Goal: Task Accomplishment & Management: Use online tool/utility

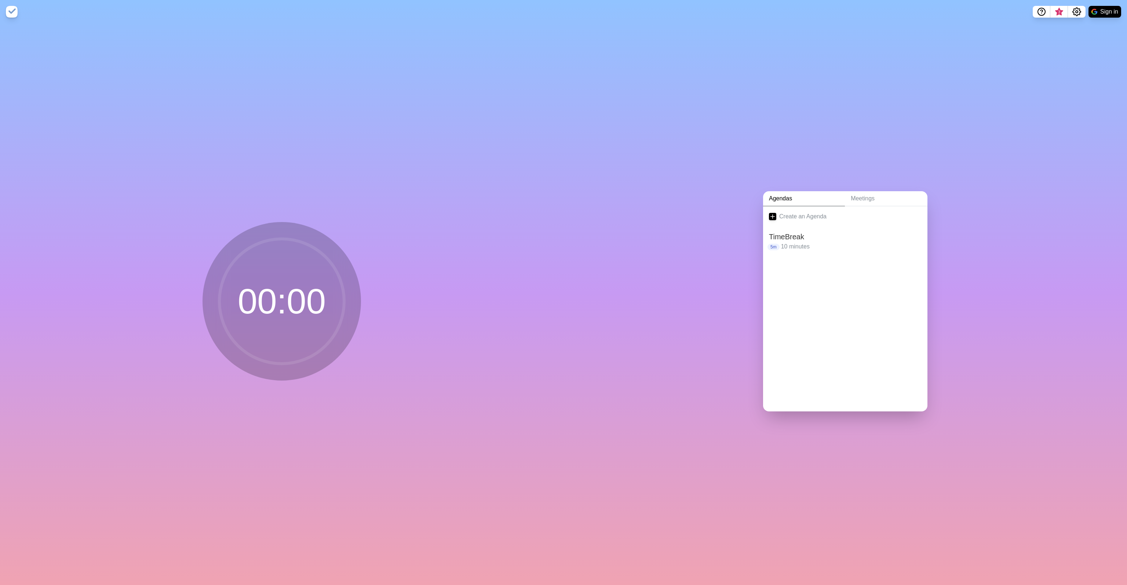
click at [819, 299] on div "Create an Agenda TimeBreak 5m 10 minutes" at bounding box center [845, 308] width 164 height 205
drag, startPoint x: 831, startPoint y: 286, endPoint x: 803, endPoint y: 264, distance: 35.9
click at [831, 286] on div "Create an Agenda TimeBreak 5m 10 minutes" at bounding box center [845, 308] width 164 height 205
click at [774, 234] on h2 "TimeBreak" at bounding box center [845, 236] width 153 height 11
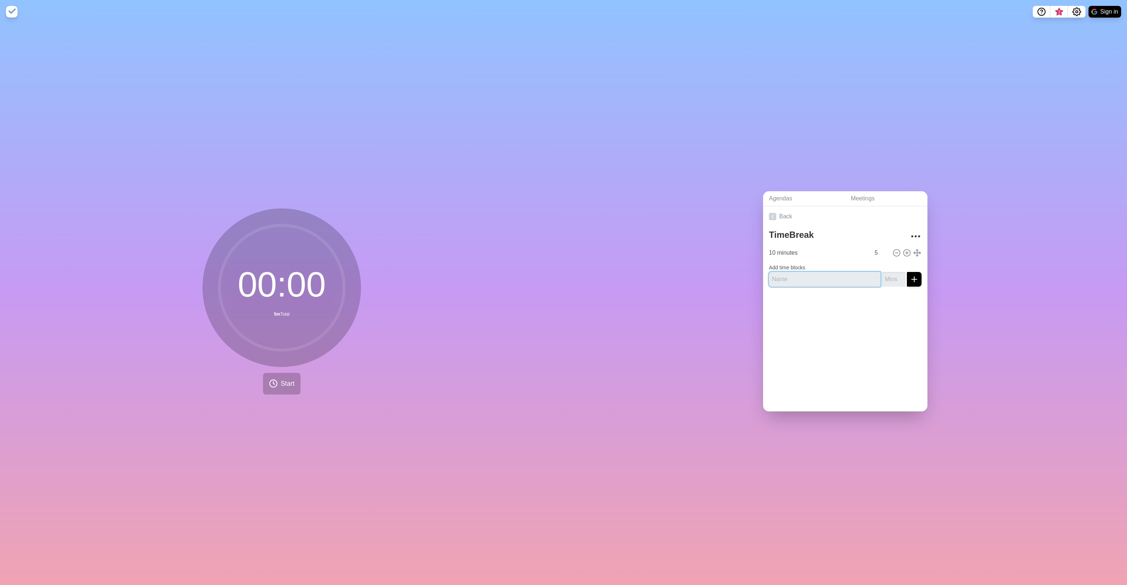
click at [788, 275] on input "text" at bounding box center [825, 279] width 112 height 15
type input "5 minutes"
click at [882, 276] on input "number" at bounding box center [893, 279] width 23 height 15
type input "5"
click at [910, 279] on icon "submit" at bounding box center [914, 279] width 9 height 9
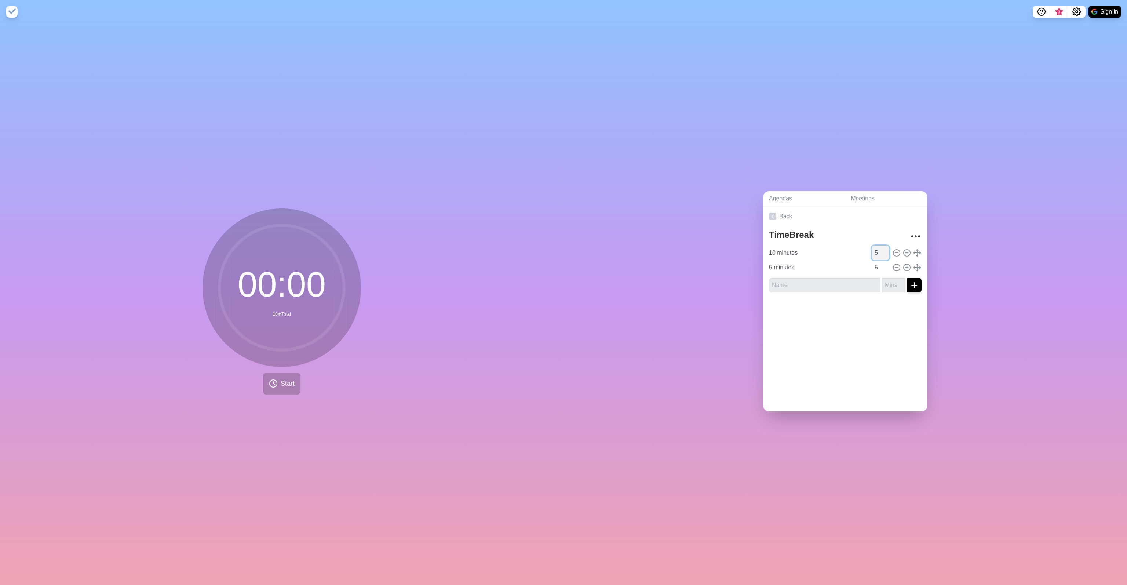
click at [872, 248] on input "5" at bounding box center [881, 252] width 18 height 15
type input "10"
click at [834, 375] on div "Back TimeBreak 10 minutes 10 5 minutes 5" at bounding box center [845, 308] width 164 height 205
click at [785, 249] on input "10 minutes" at bounding box center [818, 252] width 104 height 15
click at [800, 246] on input "10 minutes" at bounding box center [818, 252] width 104 height 15
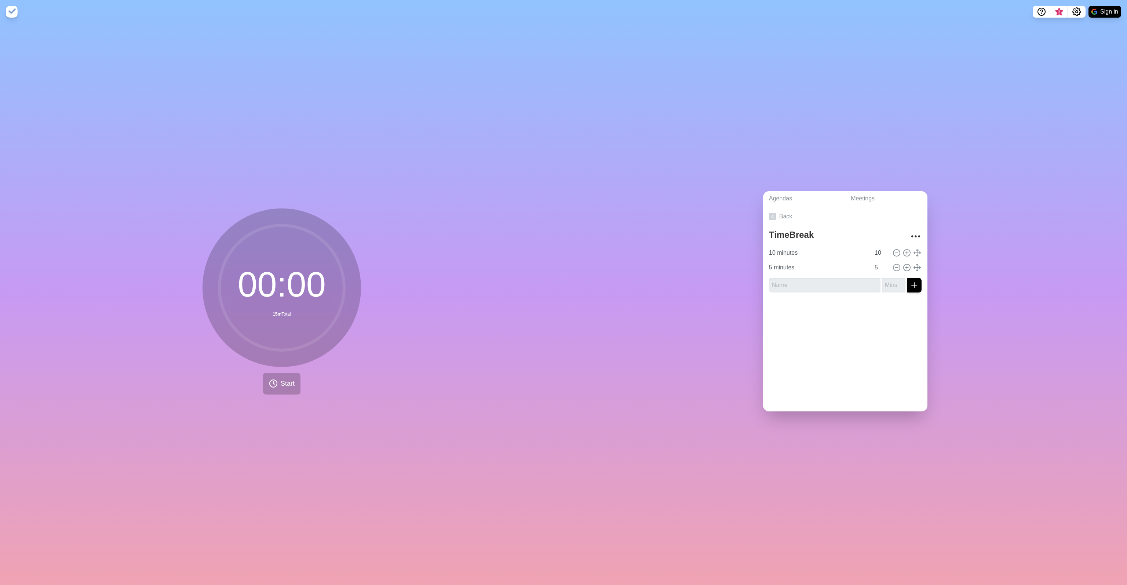
click at [914, 234] on div "TimeBreak 10 minutes 10 5 minutes 5" at bounding box center [845, 263] width 164 height 72
click at [910, 234] on icon "More" at bounding box center [916, 236] width 12 height 12
click at [890, 259] on p "Duplicate agenda" at bounding box center [893, 262] width 46 height 9
type textarea "TimeBreak copy"
click at [771, 213] on icon at bounding box center [772, 216] width 7 height 7
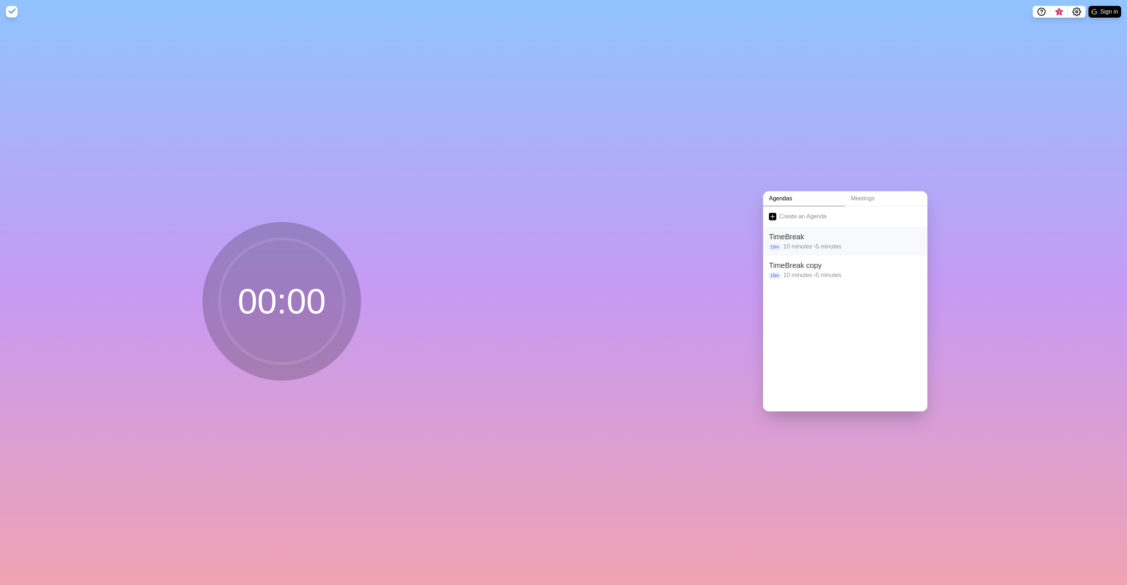
click at [798, 236] on h2 "TimeBreak" at bounding box center [845, 236] width 153 height 11
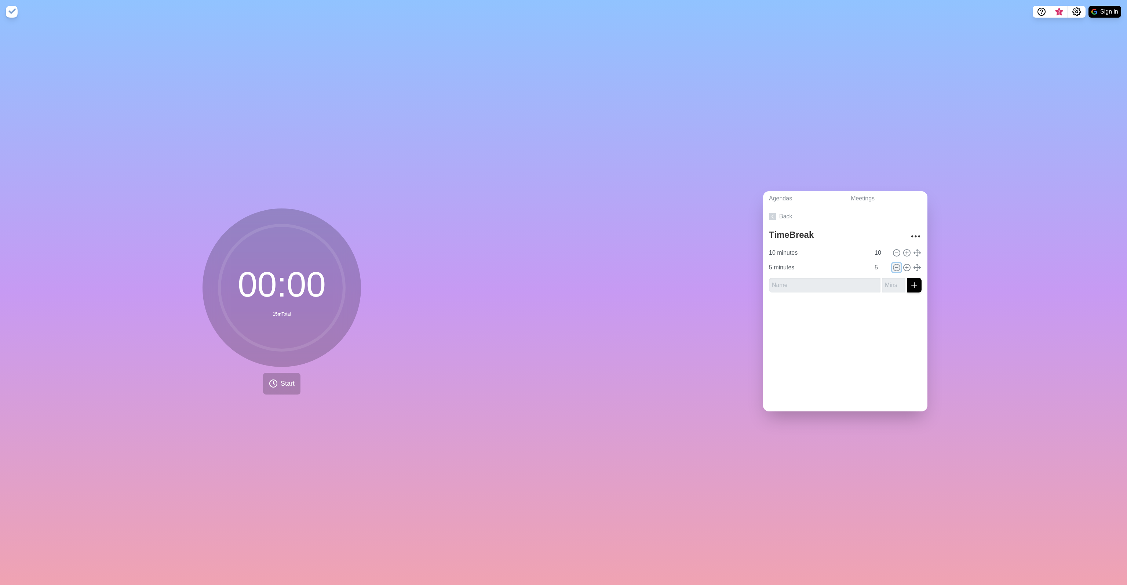
click at [892, 265] on icon at bounding box center [896, 267] width 8 height 8
click at [832, 324] on div "Back TimeBreak 10 minutes 10 Add time blocks" at bounding box center [845, 308] width 164 height 205
